Goal: Information Seeking & Learning: Learn about a topic

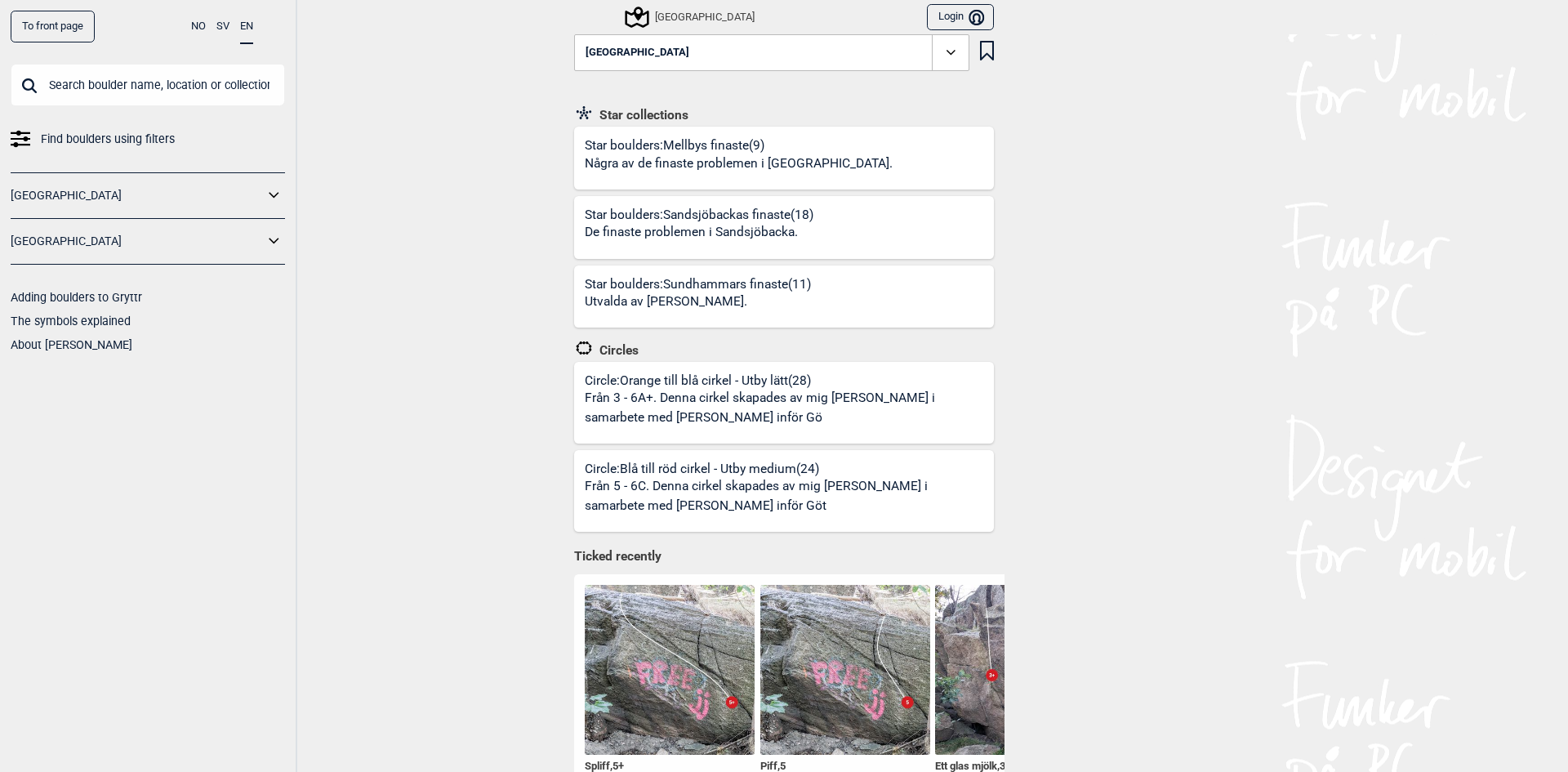
click at [26, 240] on link "[GEOGRAPHIC_DATA]" at bounding box center [137, 241] width 254 height 23
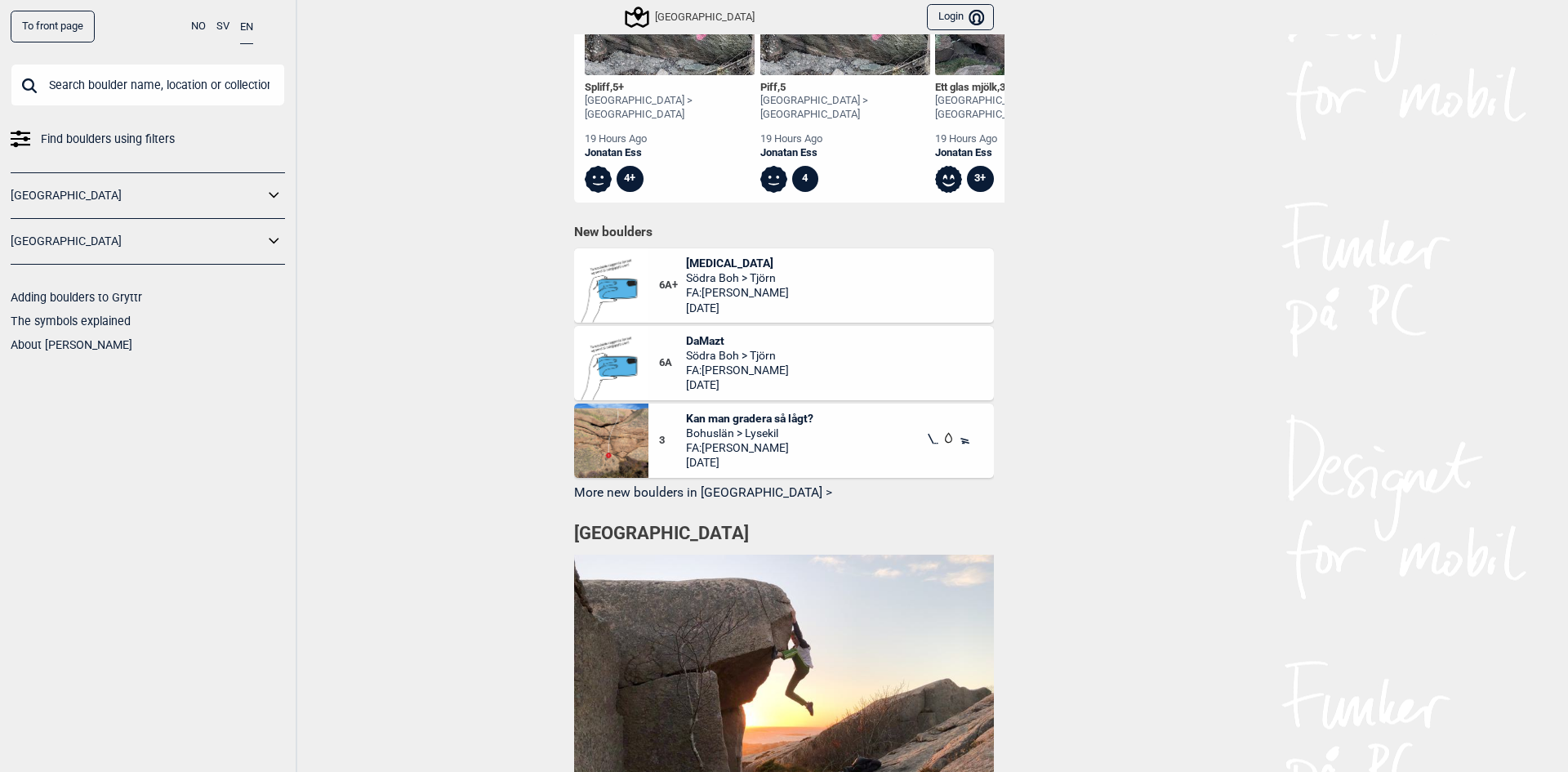
scroll to position [696, 0]
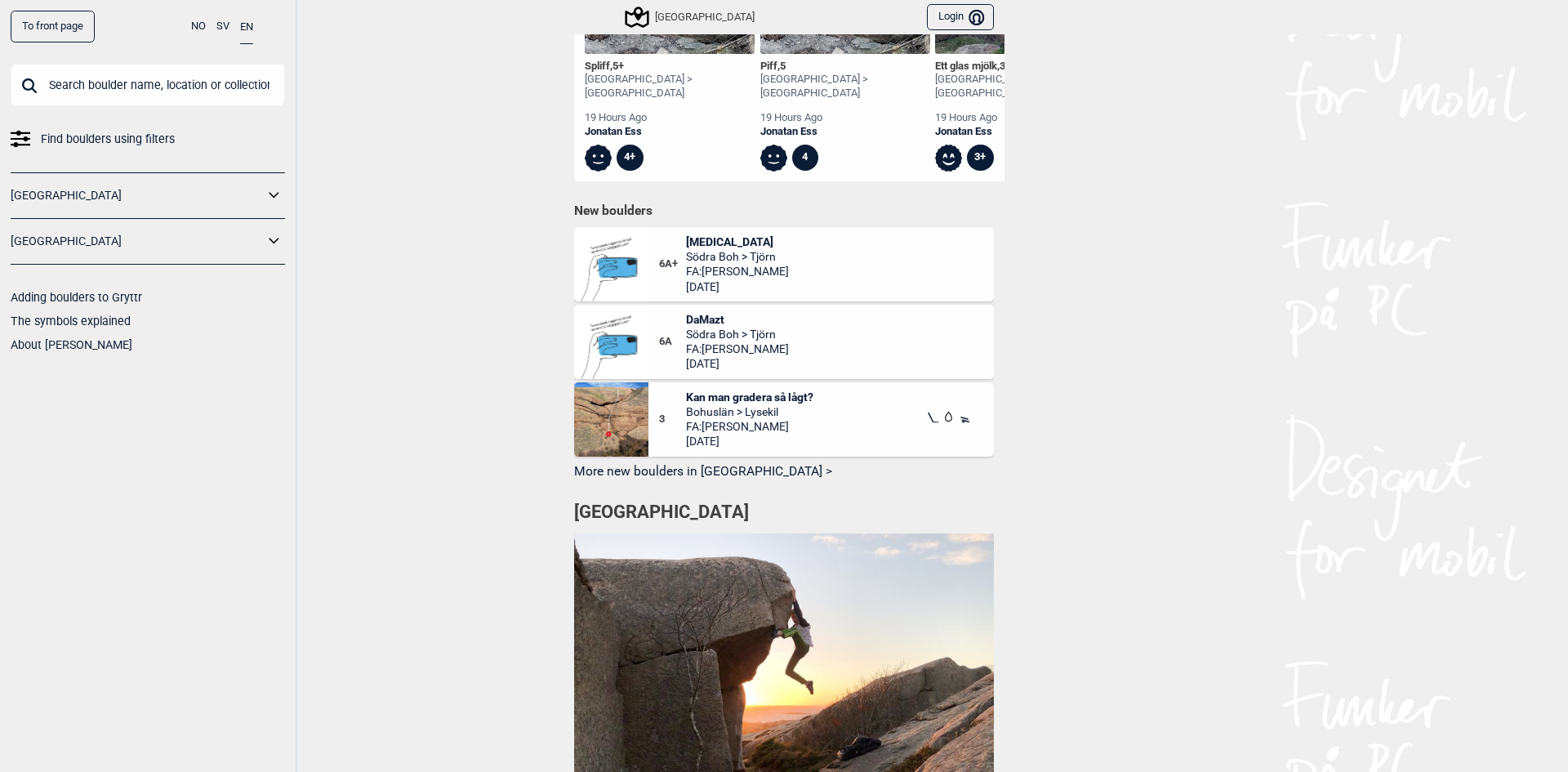
click at [699, 312] on span "DaMazt" at bounding box center [737, 319] width 103 height 15
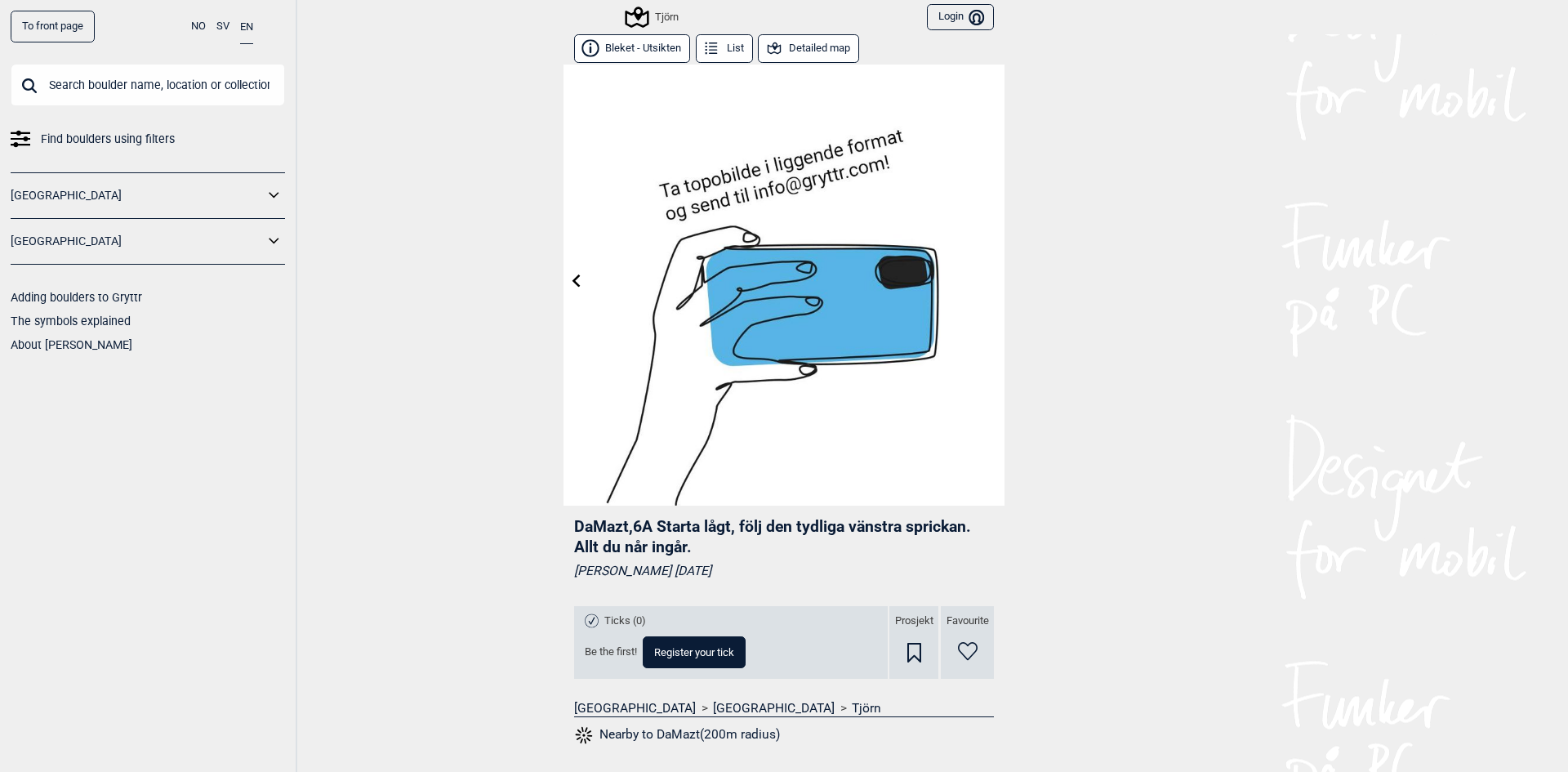
click at [663, 49] on button "Bleket - Utsikten" at bounding box center [632, 48] width 116 height 28
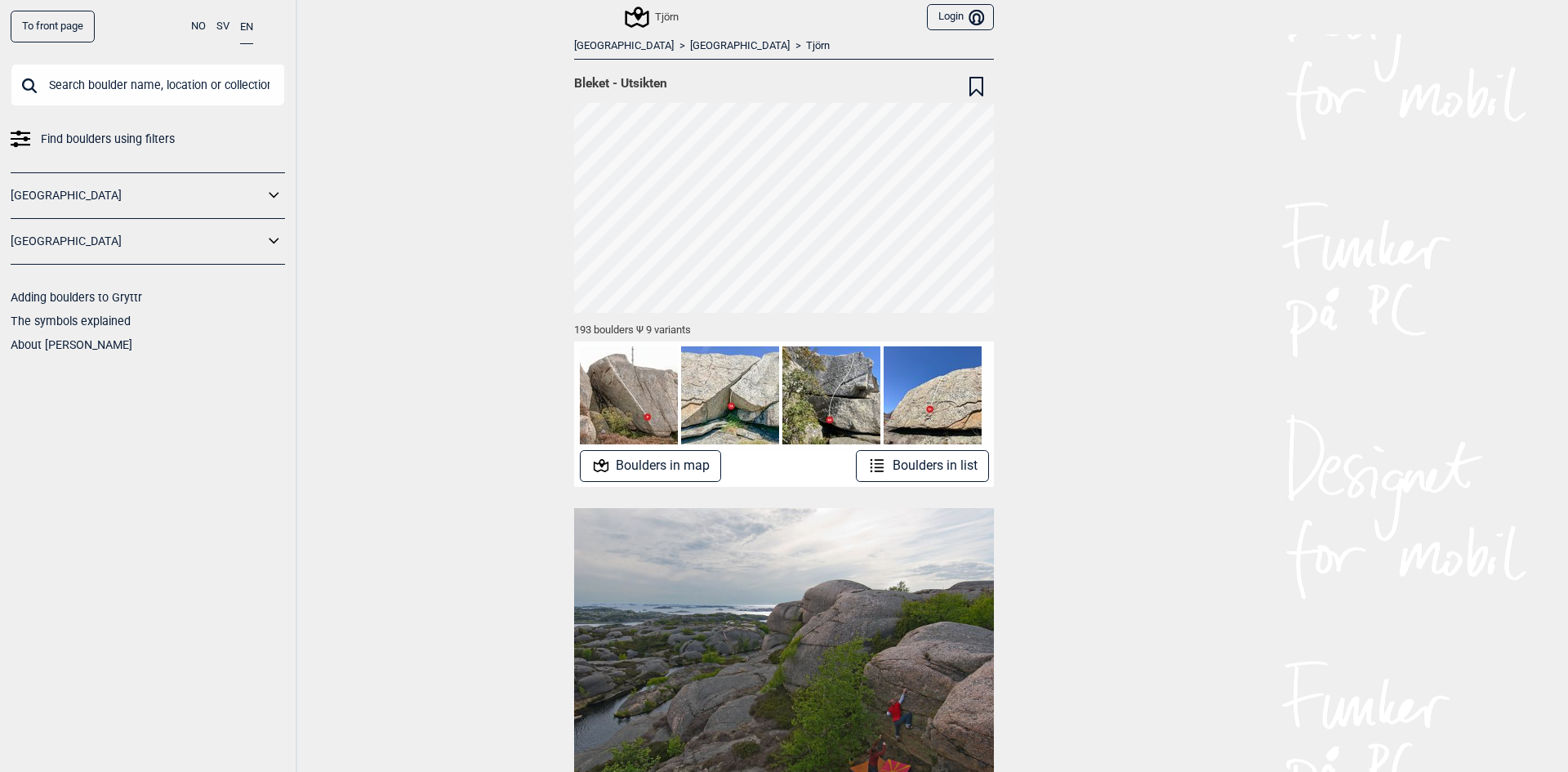
drag, startPoint x: 1132, startPoint y: 306, endPoint x: 1121, endPoint y: 300, distance: 12.5
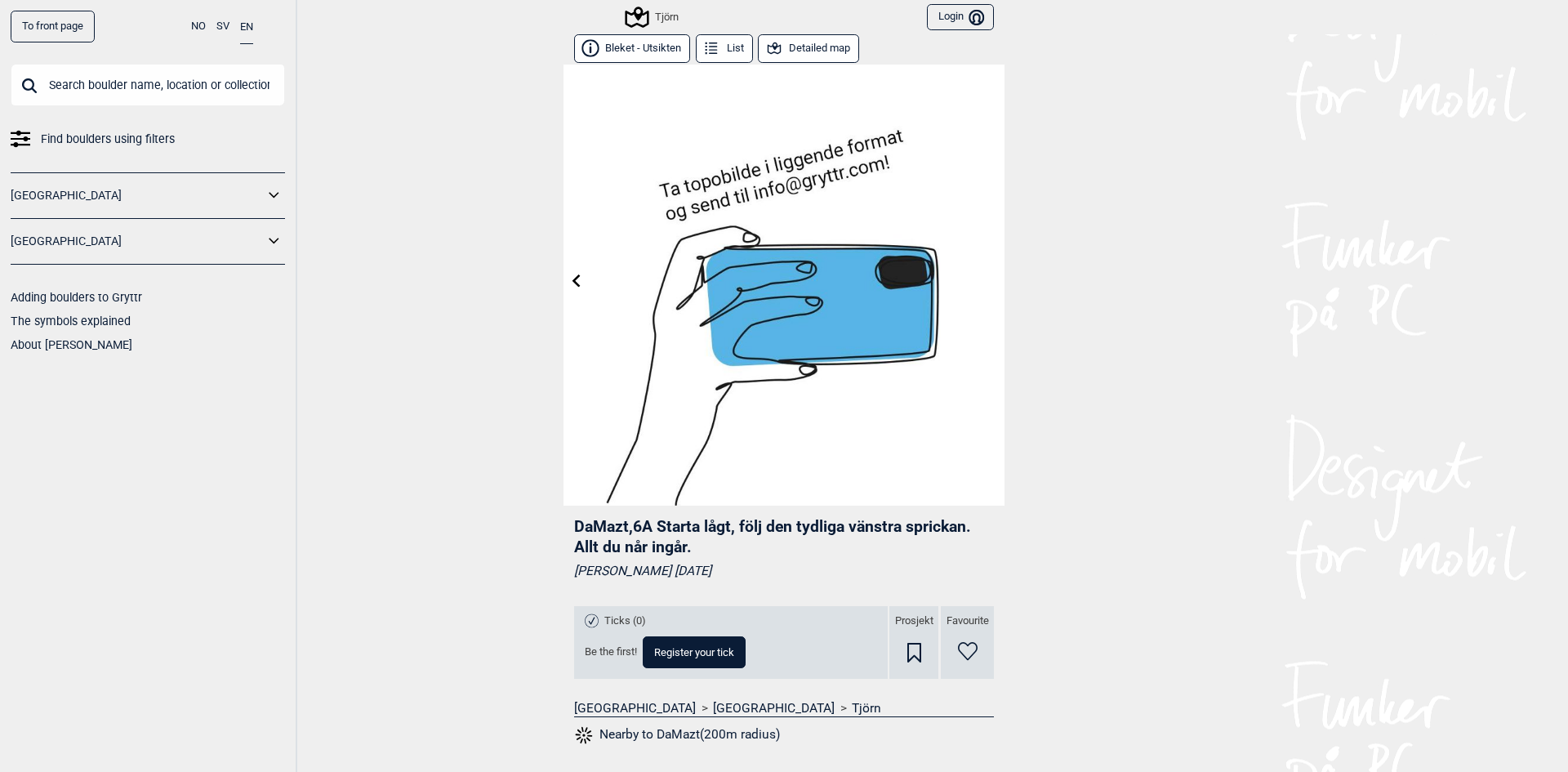
click at [821, 57] on button "Detailed map" at bounding box center [809, 48] width 101 height 28
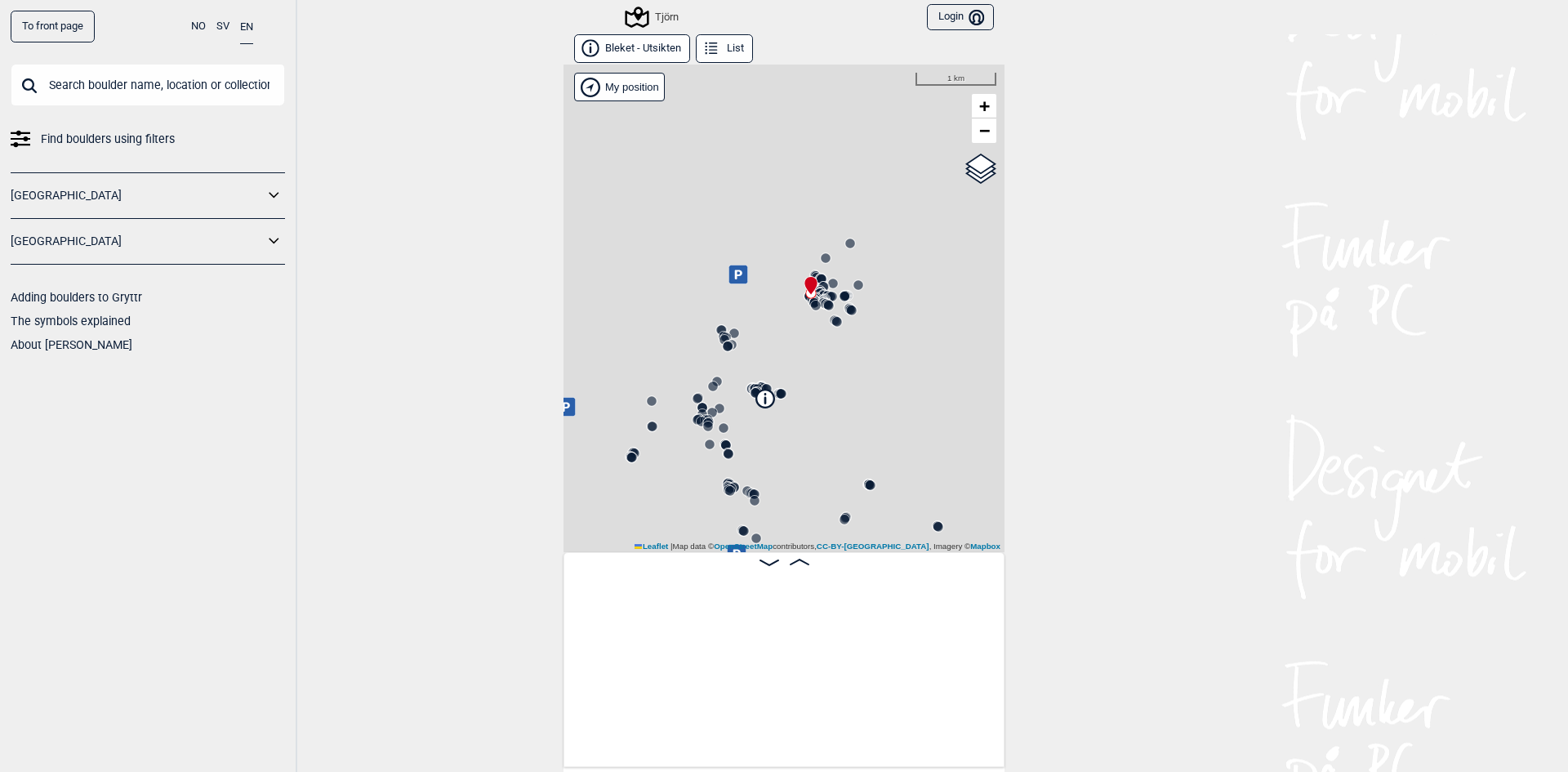
scroll to position [0, 128]
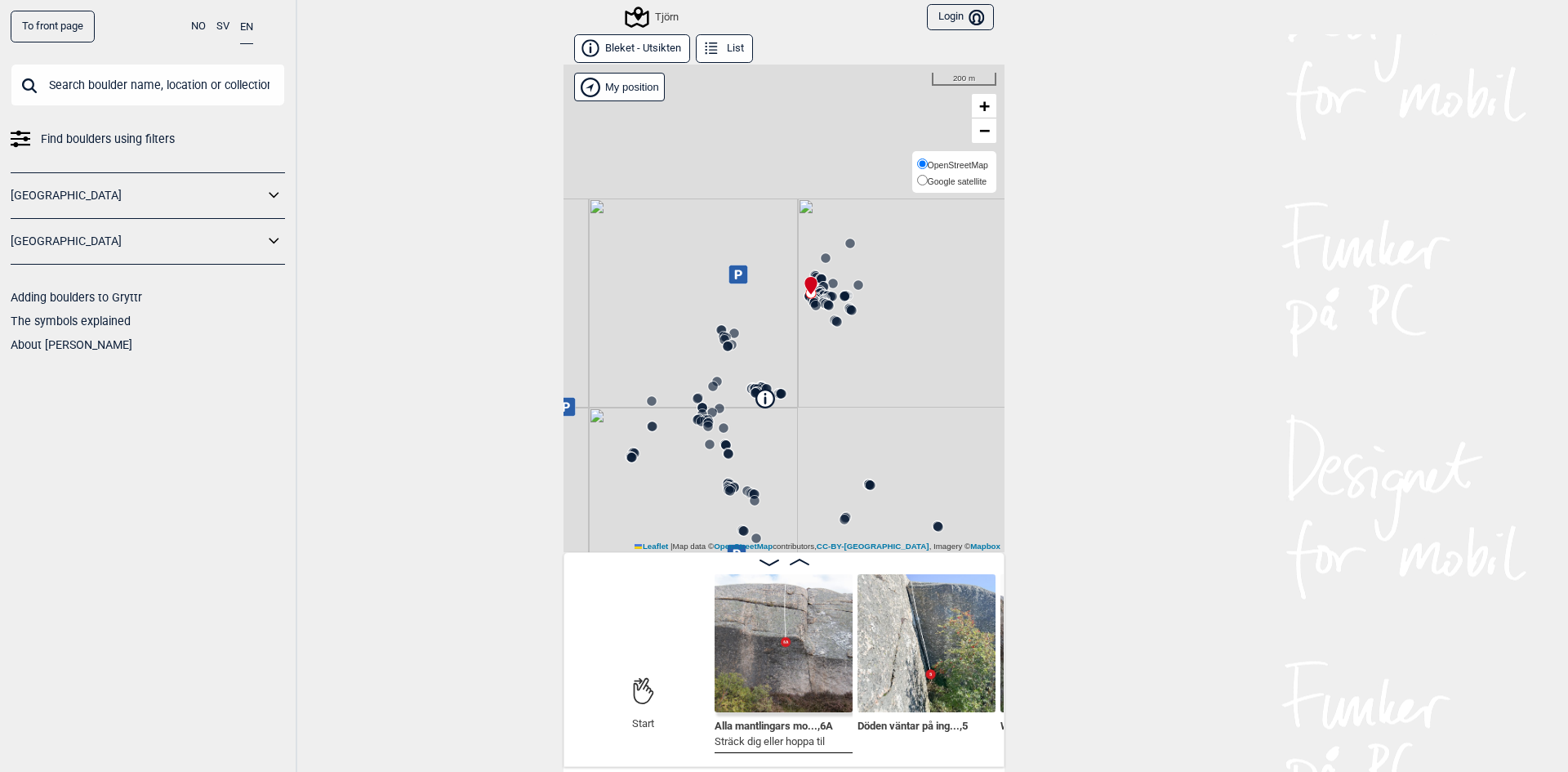
click at [948, 178] on span "Google satellite" at bounding box center [958, 181] width 60 height 10
click at [928, 178] on input "Google satellite" at bounding box center [922, 180] width 11 height 11
radio input "true"
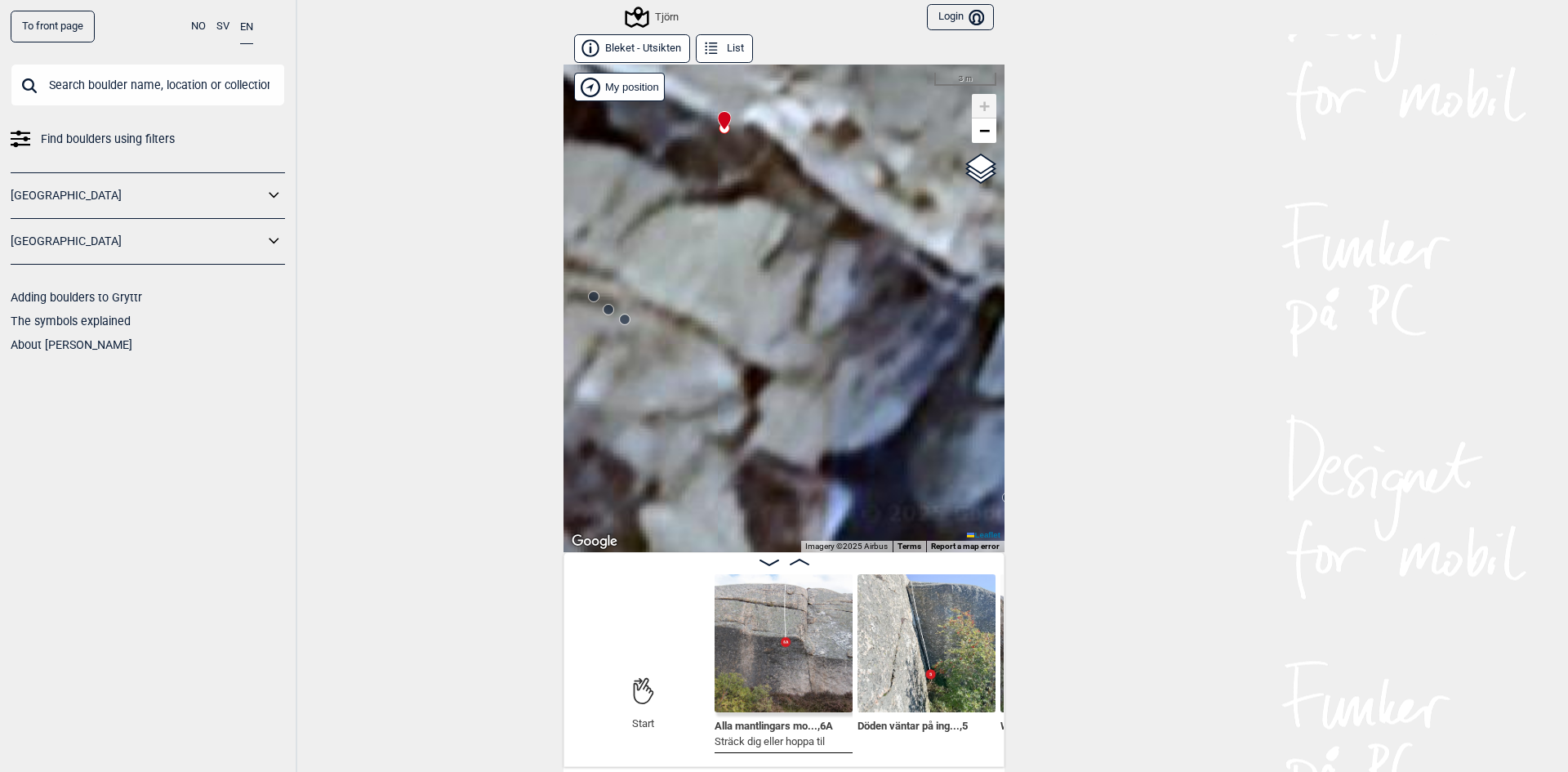
drag, startPoint x: 766, startPoint y: 186, endPoint x: 757, endPoint y: 140, distance: 46.9
click at [757, 140] on div "Tjörn" at bounding box center [784, 309] width 441 height 487
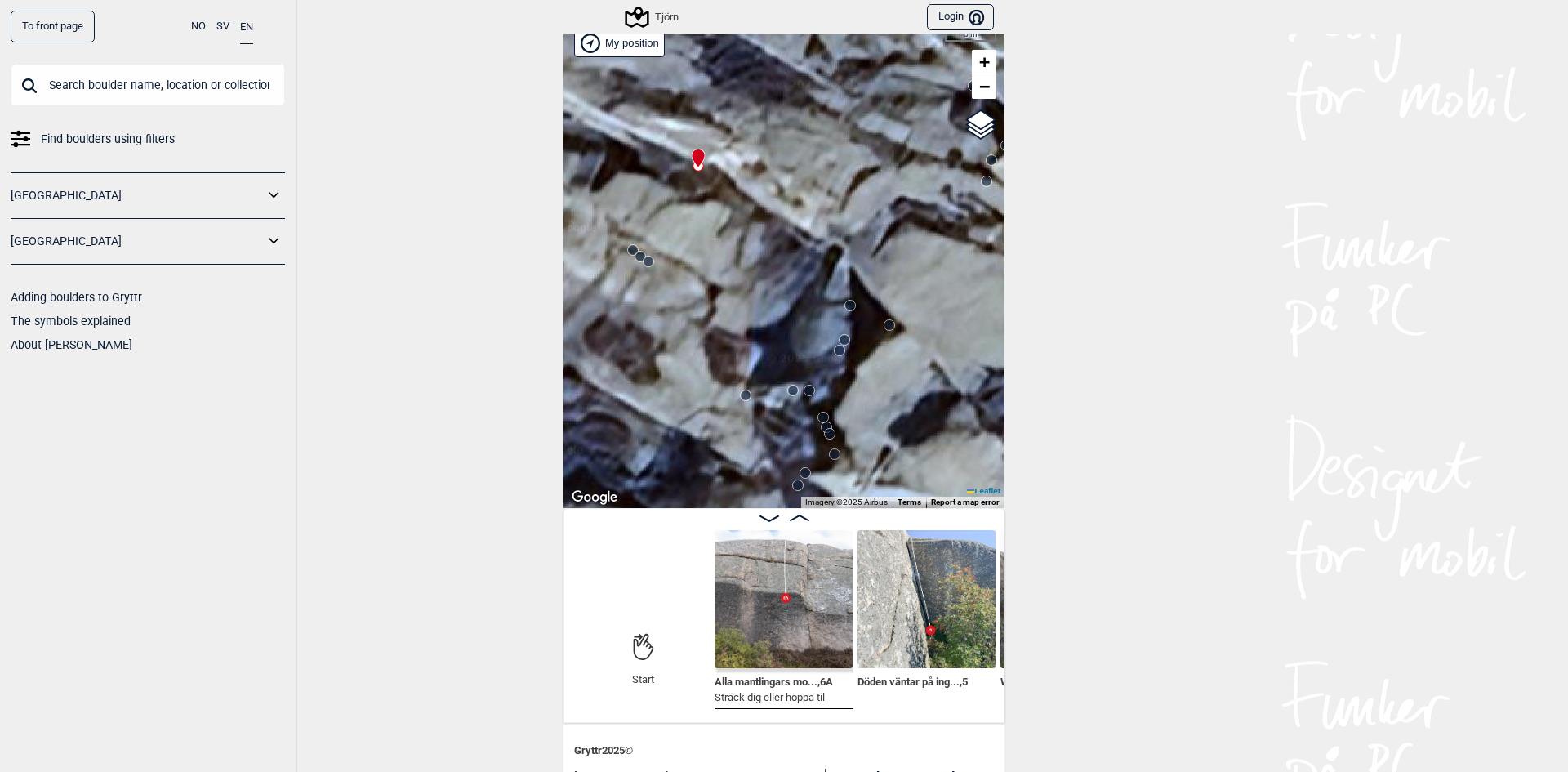
scroll to position [82, 0]
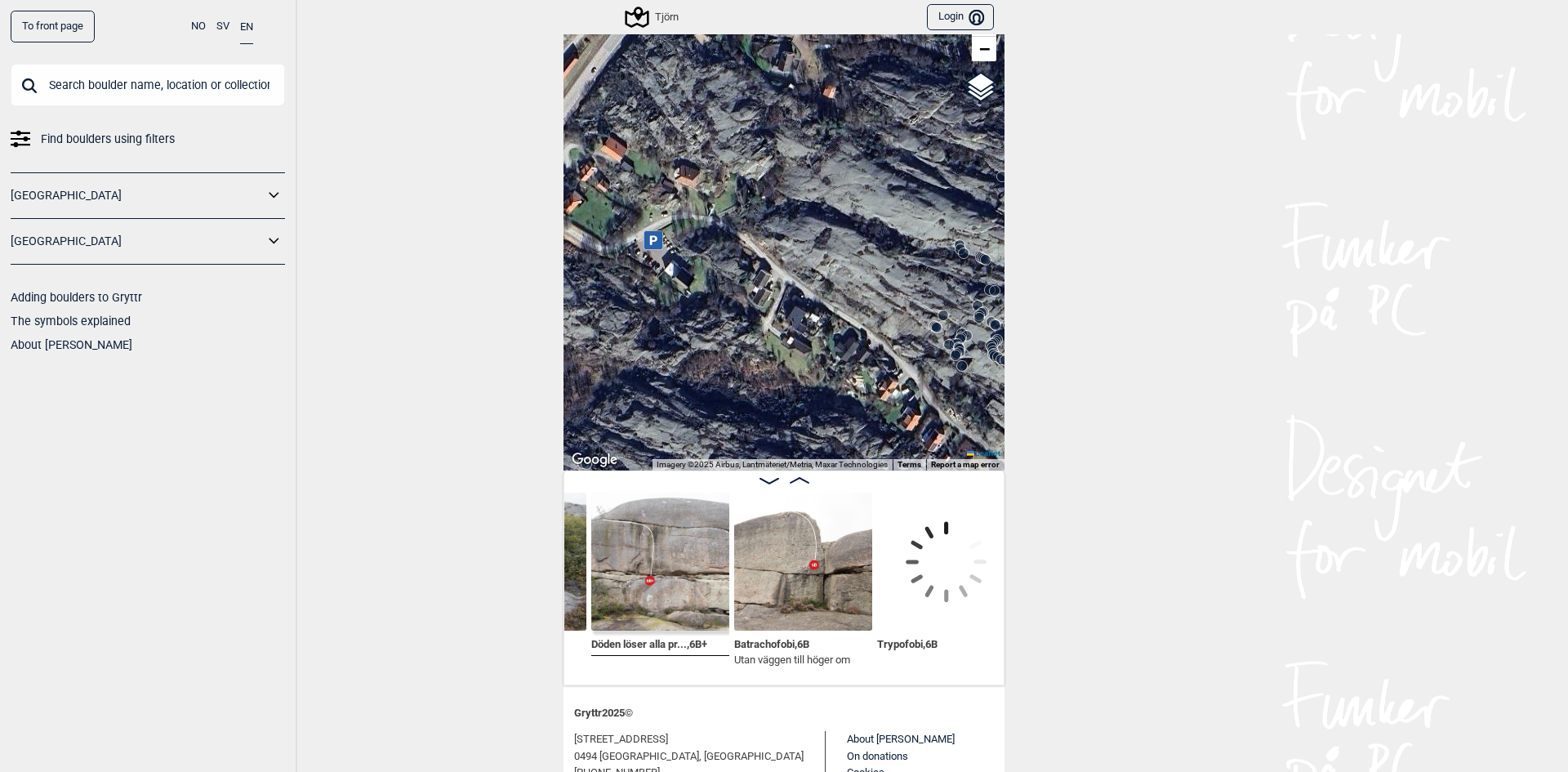
scroll to position [0, 11406]
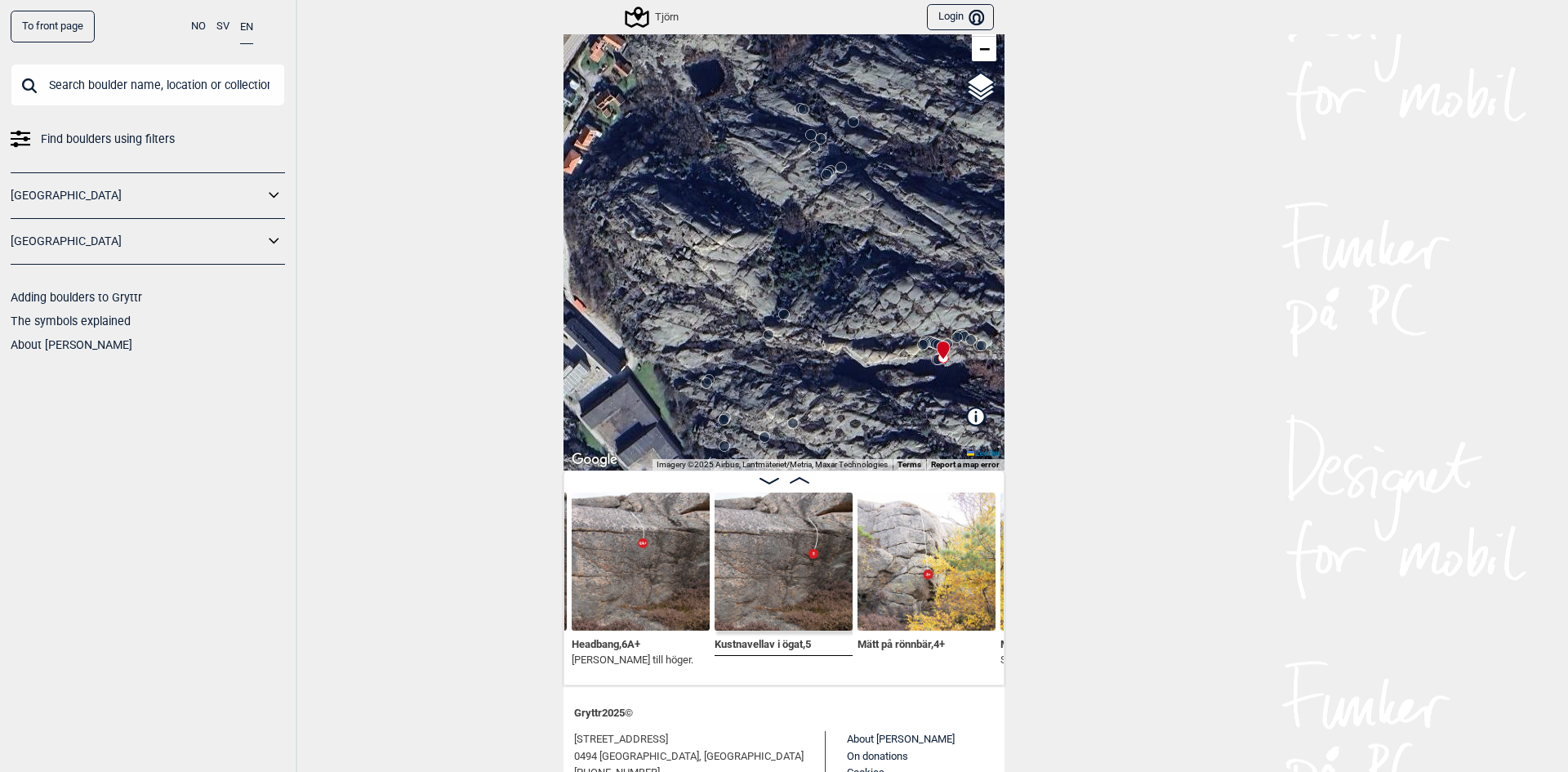
scroll to position [0, 14642]
